Goal: Task Accomplishment & Management: Use online tool/utility

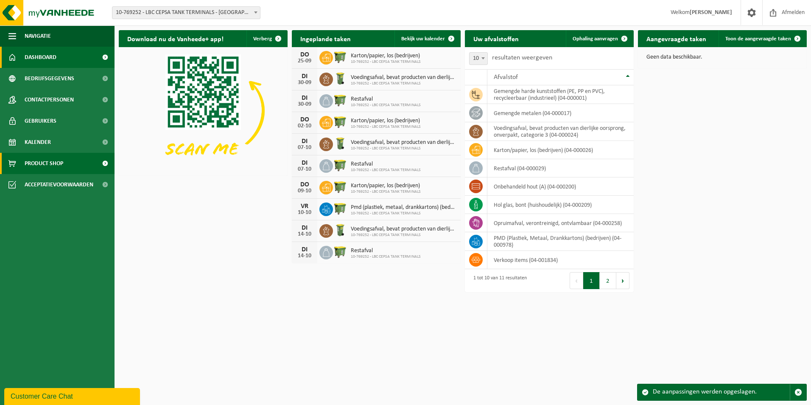
click at [48, 166] on span "Product Shop" at bounding box center [44, 163] width 39 height 21
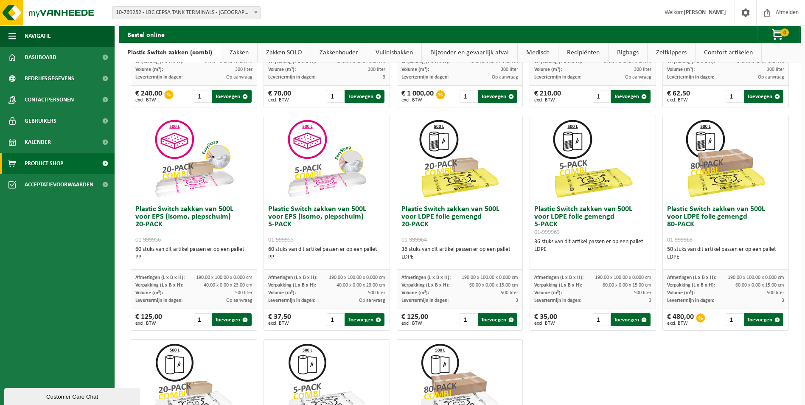
scroll to position [10, 0]
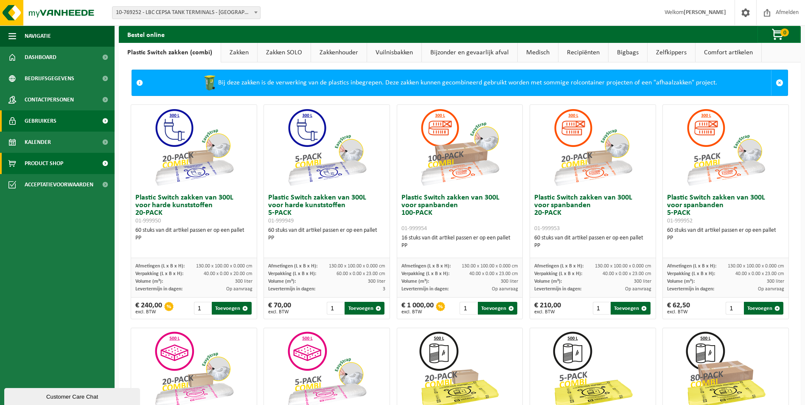
click at [45, 123] on span "Gebruikers" at bounding box center [41, 120] width 32 height 21
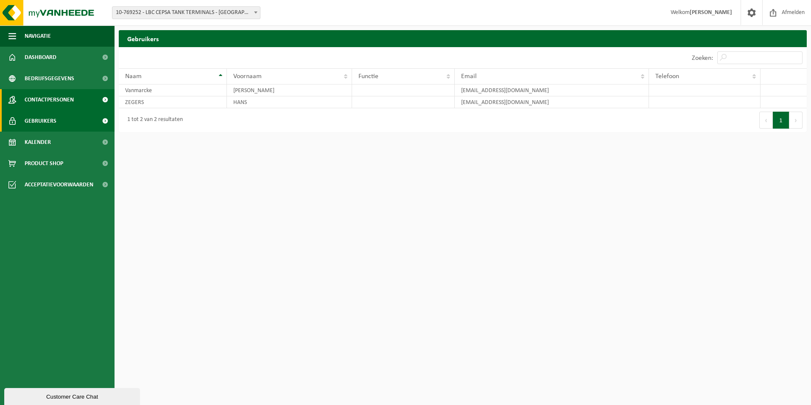
click at [45, 101] on span "Contactpersonen" at bounding box center [49, 99] width 49 height 21
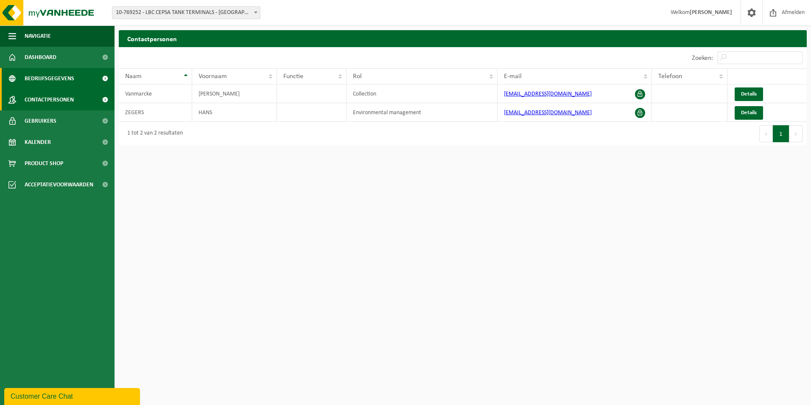
click at [53, 77] on span "Bedrijfsgegevens" at bounding box center [50, 78] width 50 height 21
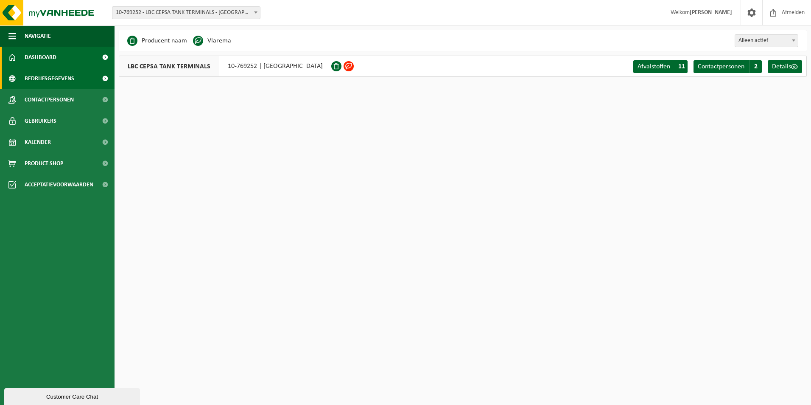
click at [49, 63] on span "Dashboard" at bounding box center [41, 57] width 32 height 21
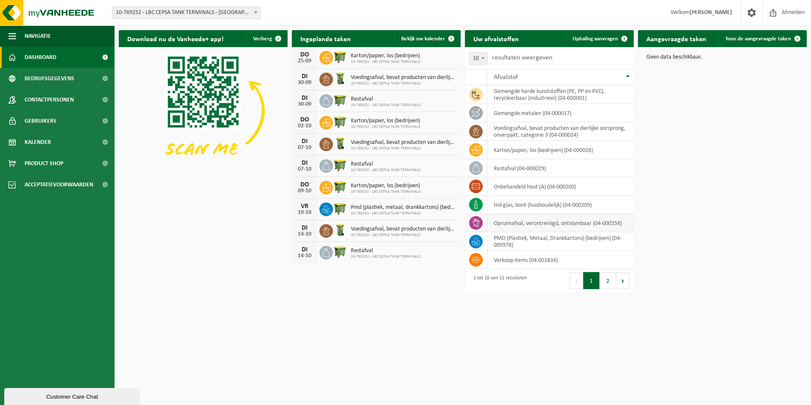
click at [474, 222] on icon at bounding box center [476, 223] width 7 height 8
click at [503, 223] on td "opruimafval, verontreinigd, ontvlambaar (04-000258)" at bounding box center [561, 223] width 146 height 18
click at [471, 220] on span at bounding box center [476, 223] width 14 height 14
click at [471, 219] on span at bounding box center [476, 223] width 14 height 14
drag, startPoint x: 471, startPoint y: 219, endPoint x: 482, endPoint y: 226, distance: 12.0
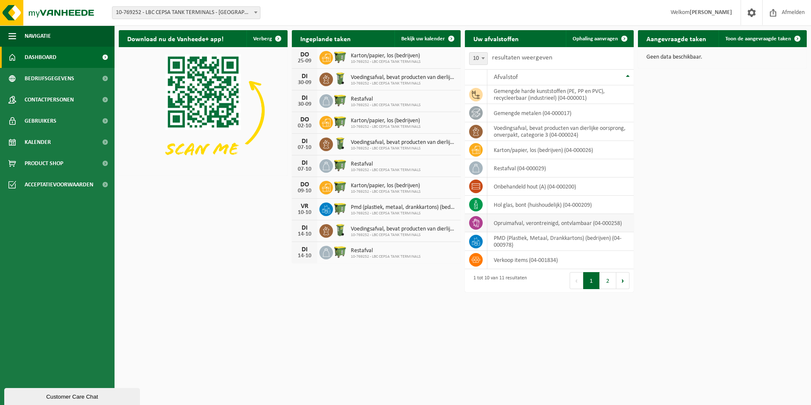
click at [482, 226] on span at bounding box center [476, 223] width 14 height 14
click at [620, 40] on span at bounding box center [624, 38] width 17 height 17
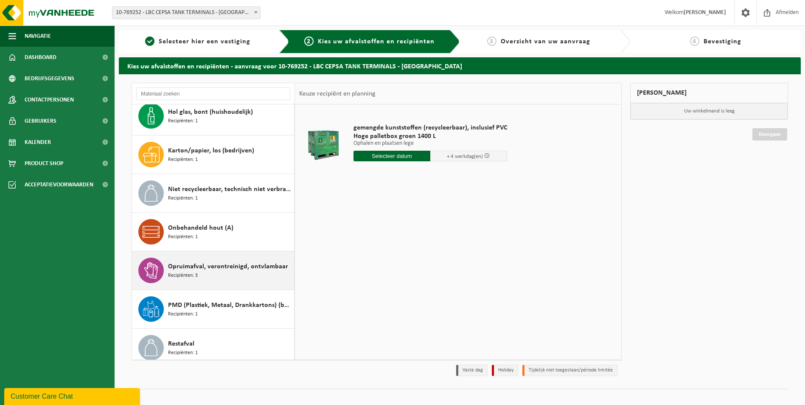
click at [185, 258] on div "Opruimafval, verontreinigd, ontvlambaar Recipiënten: 3" at bounding box center [230, 270] width 124 height 25
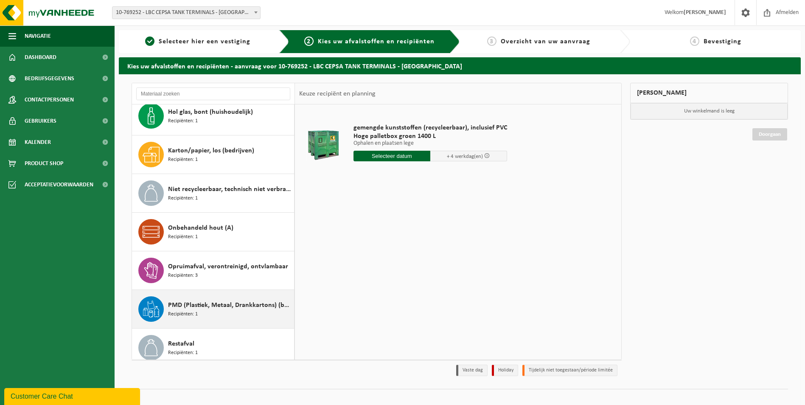
scroll to position [131, 0]
